Goal: Download file/media

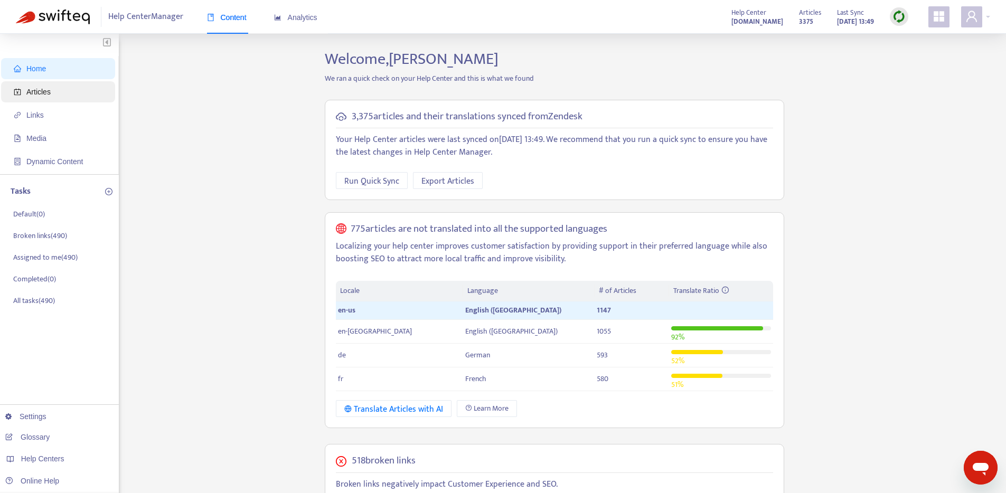
click at [59, 99] on span "Articles" at bounding box center [60, 91] width 93 height 21
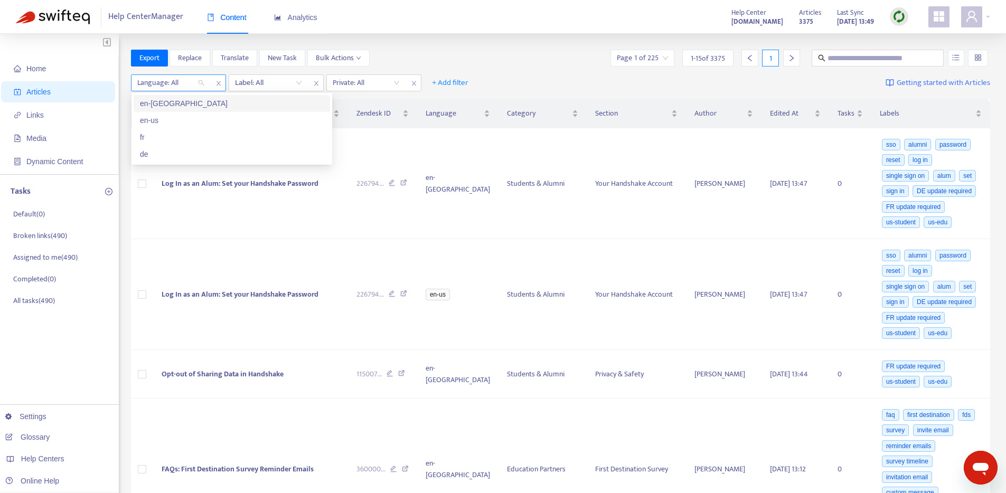
click at [190, 83] on div at bounding box center [166, 83] width 64 height 13
click at [185, 106] on div "en-[GEOGRAPHIC_DATA]" at bounding box center [232, 104] width 184 height 12
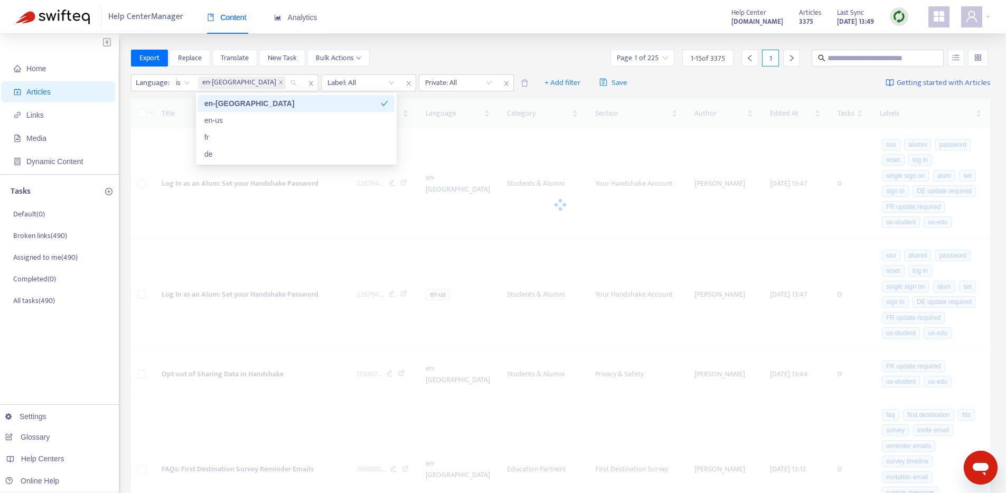
click at [461, 57] on div "Export Replace Translate New Task Bulk Actions Page 1 of 225 1 - 15 of 3375 1" at bounding box center [561, 58] width 860 height 17
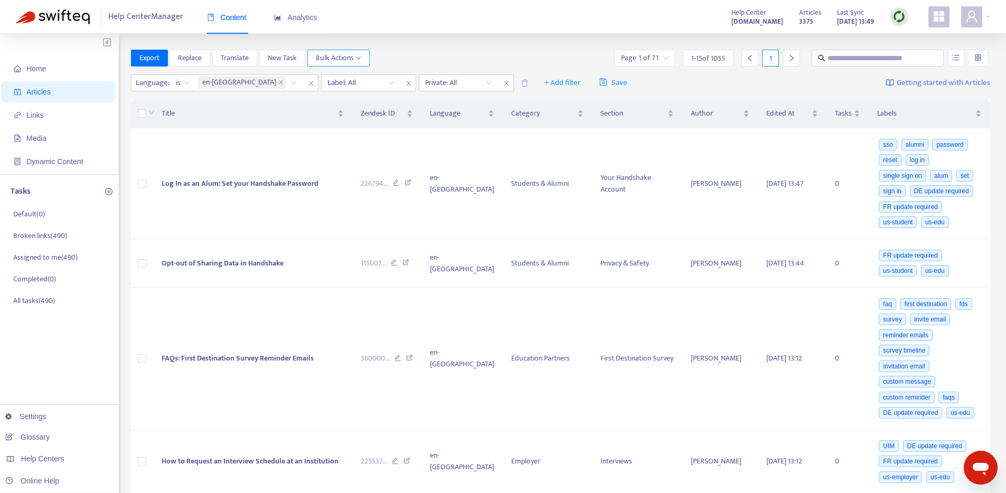
click at [350, 62] on span "Bulk Actions" at bounding box center [338, 58] width 45 height 12
click at [155, 59] on span "Export" at bounding box center [149, 58] width 20 height 12
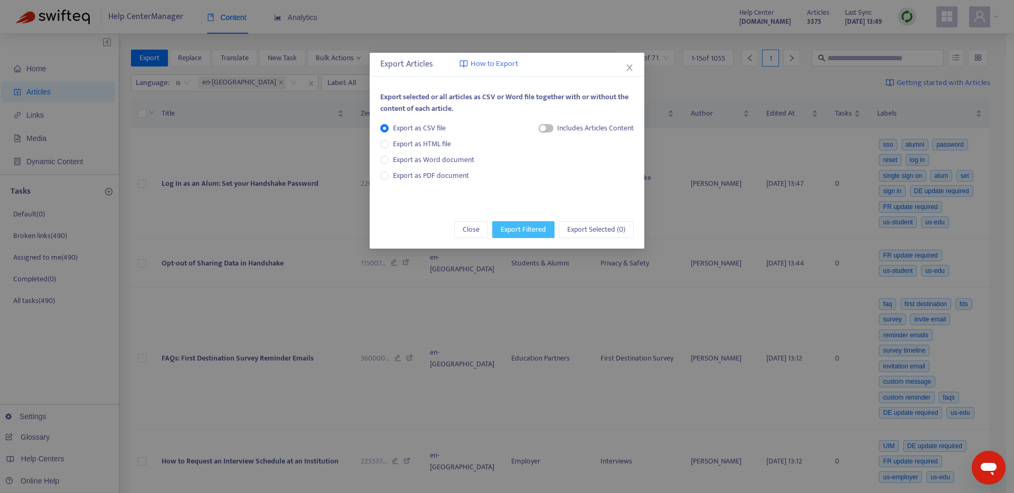
click at [532, 226] on span "Export Filtered" at bounding box center [523, 230] width 45 height 12
click at [544, 173] on div "Includes Articles Content" at bounding box center [587, 157] width 96 height 71
click at [528, 231] on span "Export Filtered" at bounding box center [523, 230] width 45 height 12
click at [471, 234] on span "Close" at bounding box center [470, 230] width 17 height 12
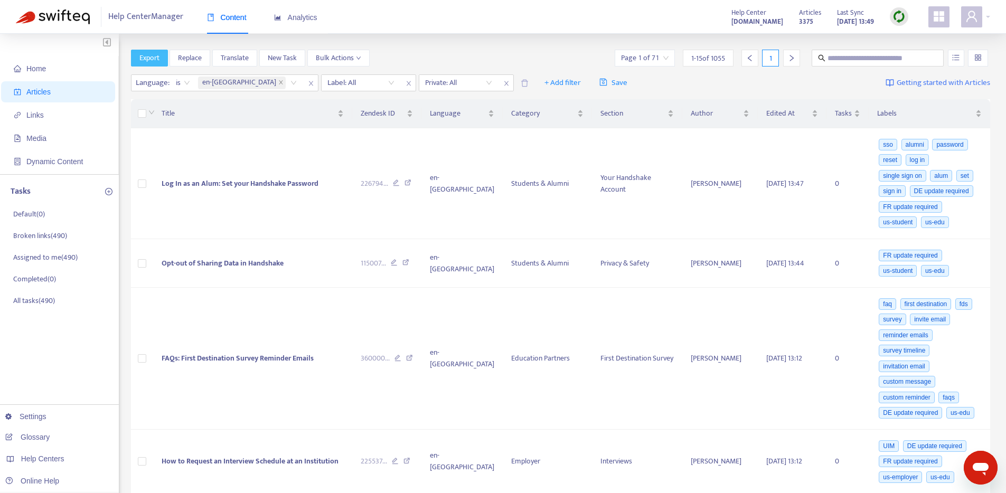
click at [143, 62] on span "Export" at bounding box center [149, 58] width 20 height 12
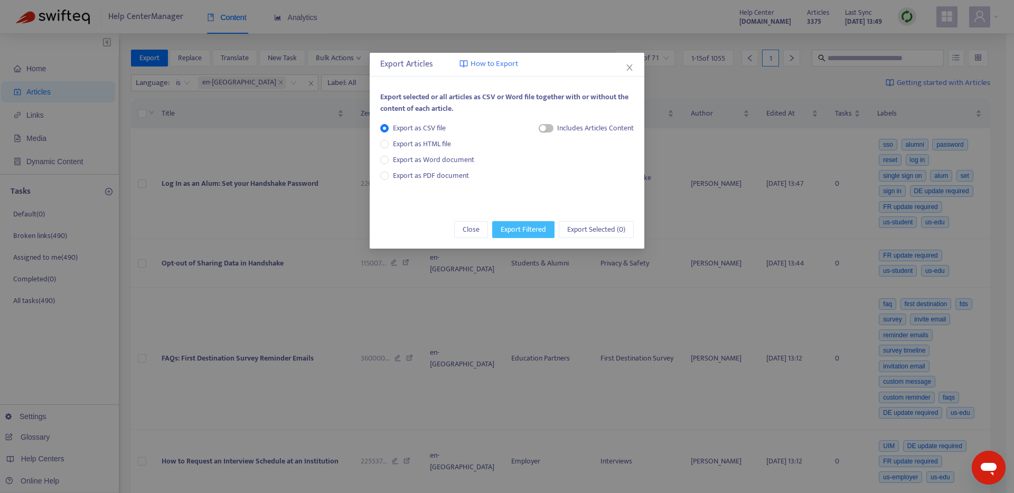
click at [517, 229] on span "Export Filtered" at bounding box center [523, 230] width 45 height 12
click at [517, 230] on span "Export Filtered" at bounding box center [523, 230] width 45 height 12
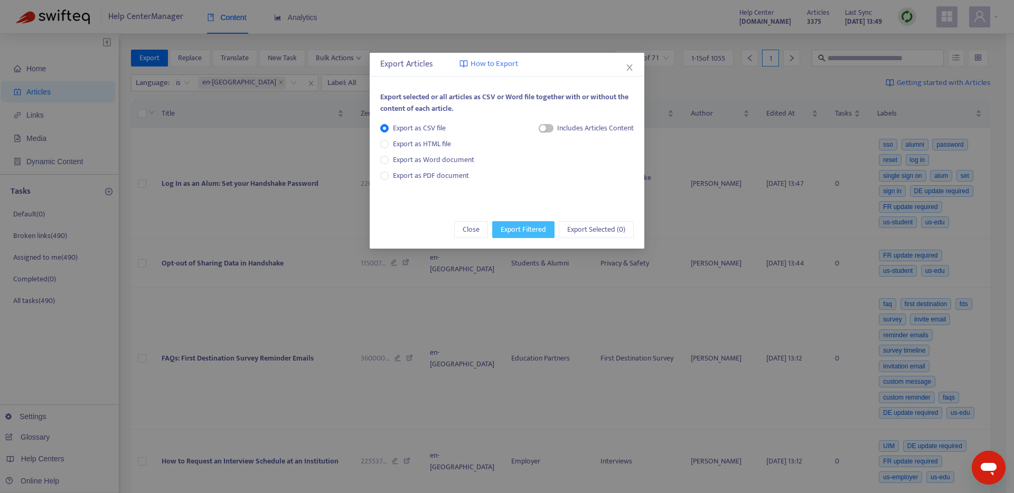
click at [517, 231] on span "Export Filtered" at bounding box center [523, 230] width 45 height 12
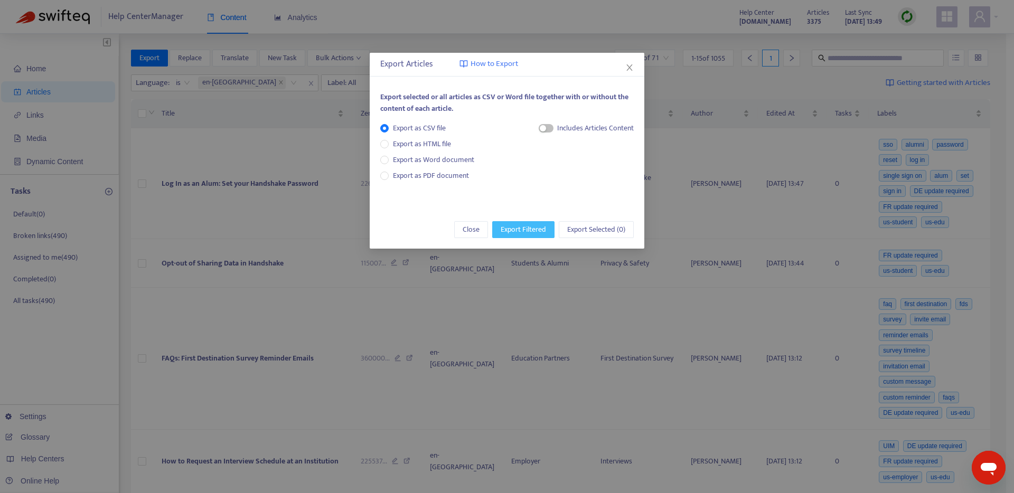
click at [517, 231] on span "Export Filtered" at bounding box center [523, 230] width 45 height 12
click at [516, 232] on span "Export Filtered" at bounding box center [523, 230] width 45 height 12
click at [516, 232] on div "Export Articles How to Export Export selected or all articles as CSV or Word fi…" at bounding box center [507, 246] width 1014 height 493
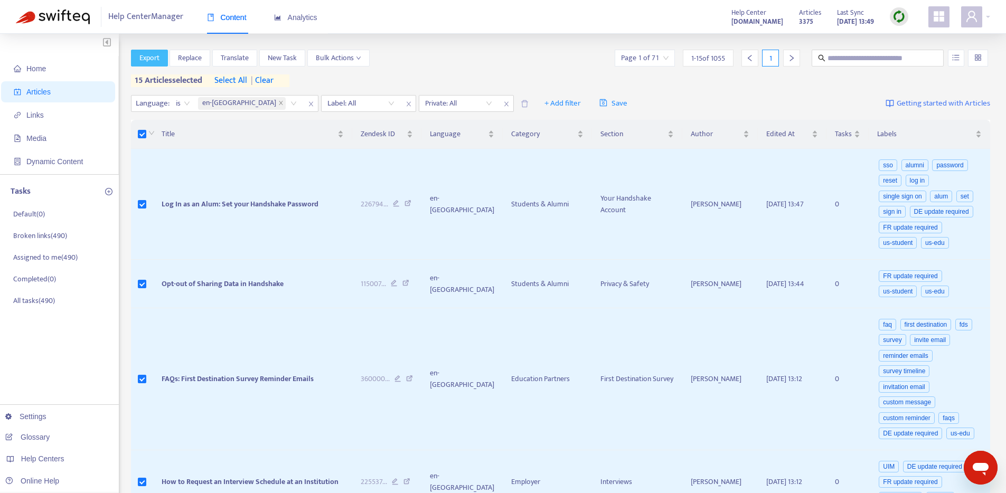
click at [149, 58] on span "Export" at bounding box center [149, 58] width 20 height 12
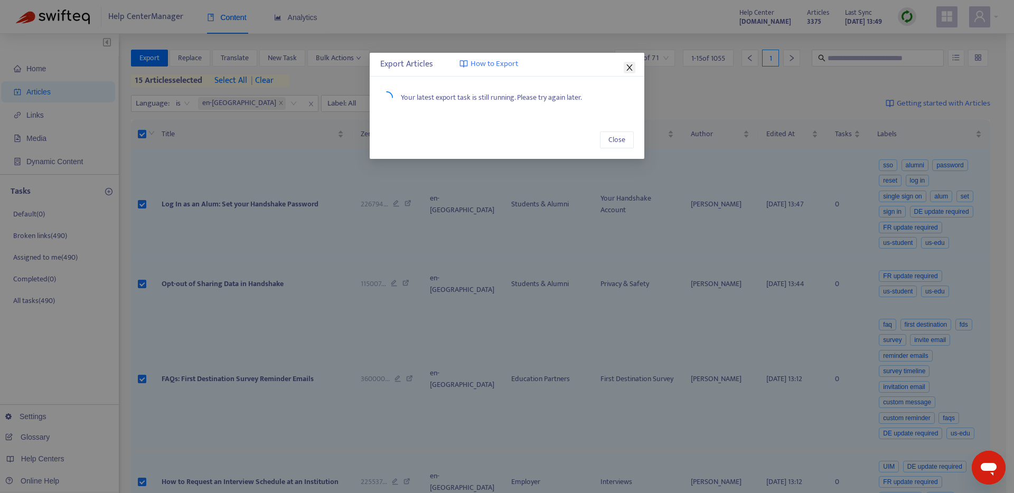
click at [629, 71] on icon "close" at bounding box center [629, 67] width 8 height 8
